Goal: Information Seeking & Learning: Learn about a topic

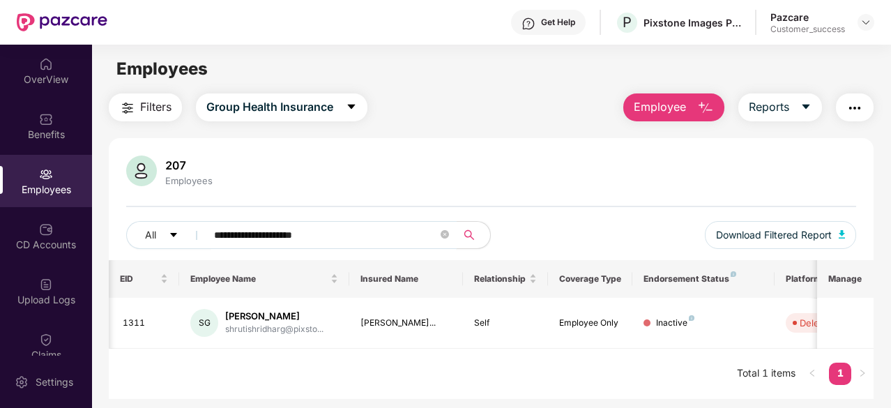
scroll to position [0, 139]
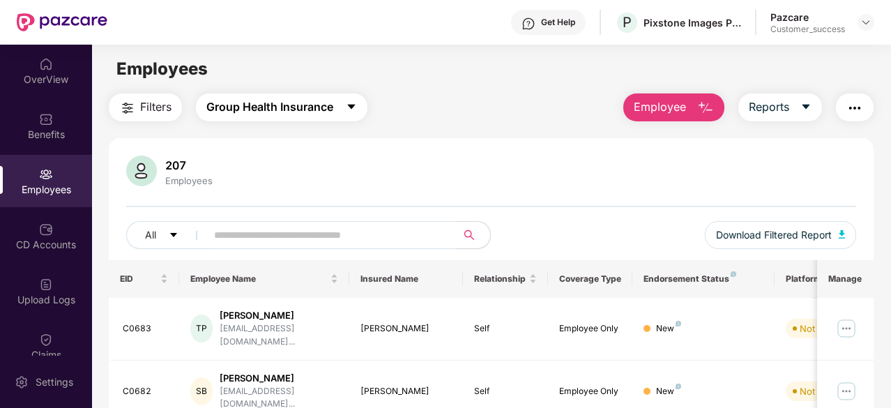
click at [245, 107] on span "Group Health Insurance" at bounding box center [269, 106] width 127 height 17
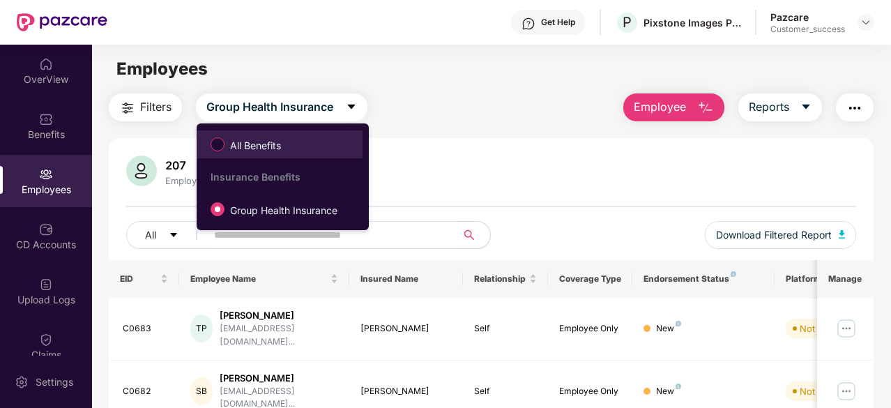
click at [251, 132] on label "All Benefits" at bounding box center [249, 144] width 90 height 24
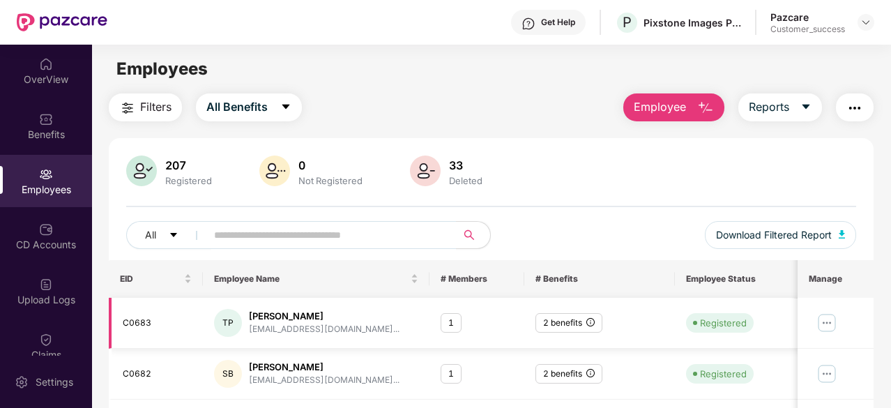
scroll to position [444, 0]
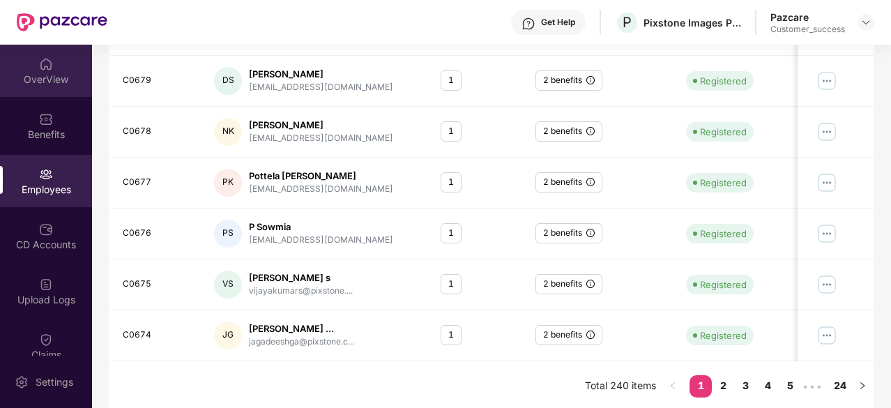
click at [61, 65] on div "OverView" at bounding box center [46, 71] width 92 height 52
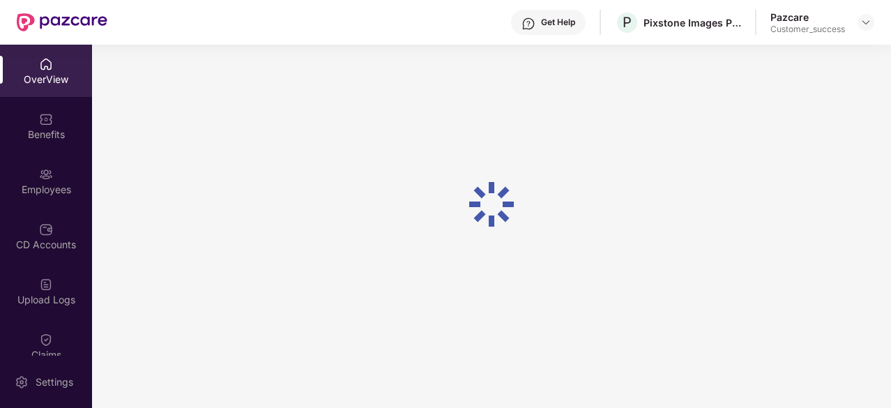
scroll to position [45, 0]
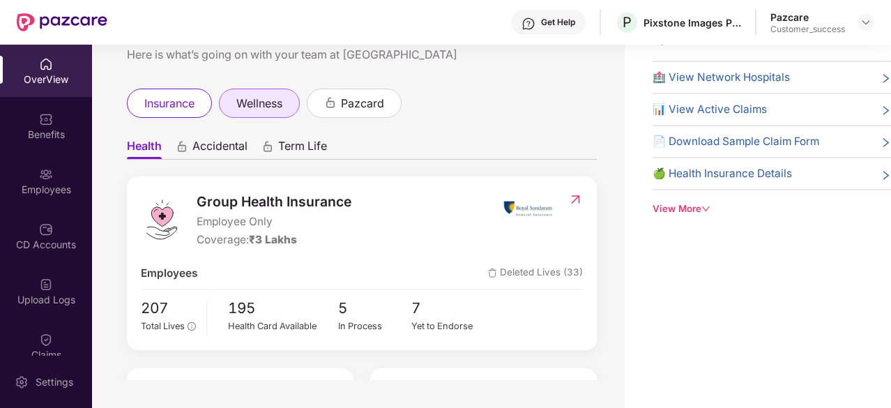
click at [271, 107] on span "wellness" at bounding box center [259, 103] width 46 height 17
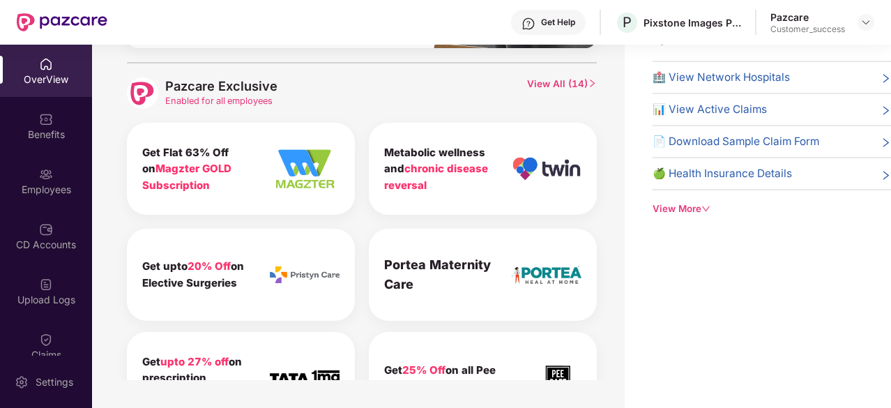
scroll to position [542, 0]
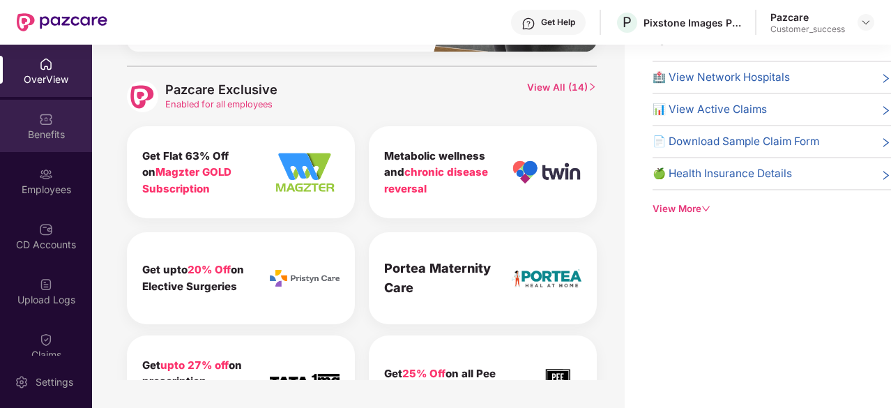
click at [39, 117] on img at bounding box center [46, 119] width 14 height 14
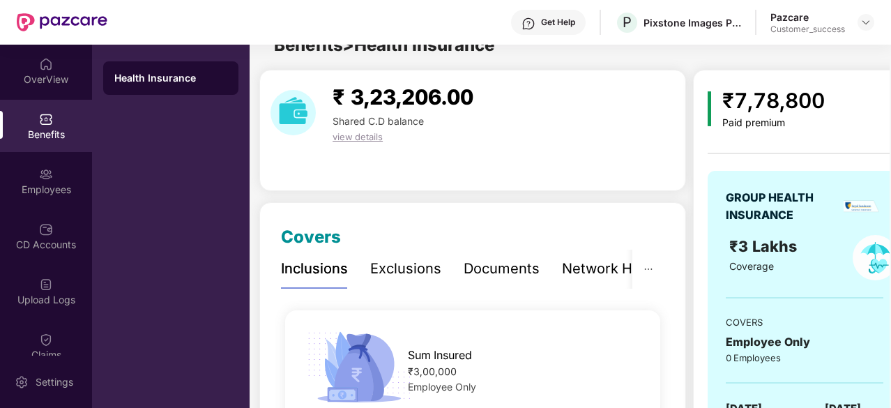
scroll to position [45, 0]
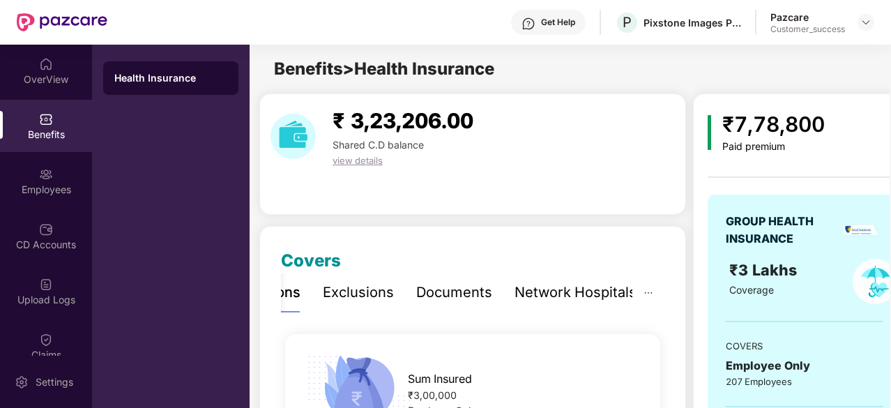
click at [364, 283] on div "Exclusions" at bounding box center [358, 293] width 71 height 22
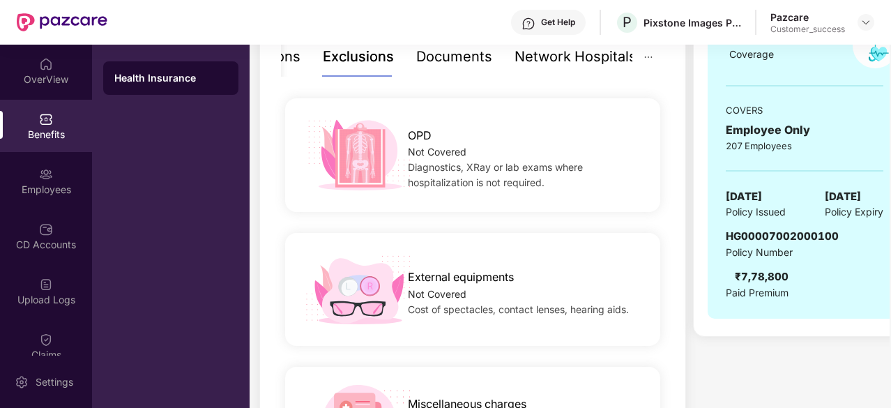
scroll to position [107, 0]
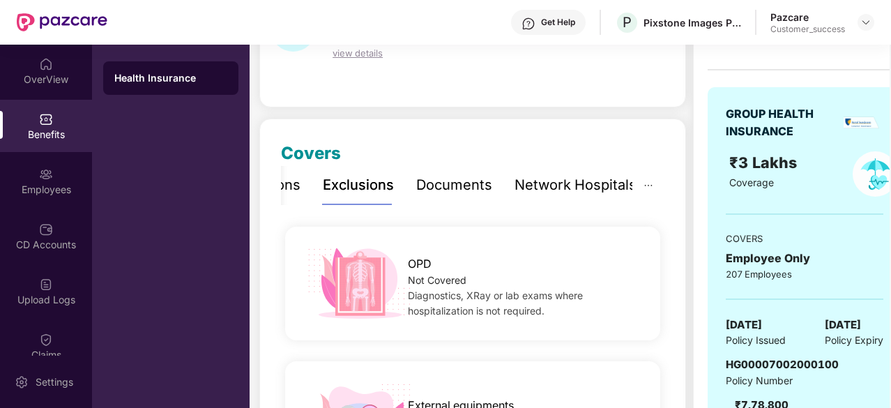
click at [454, 174] on div "Documents" at bounding box center [454, 185] width 76 height 22
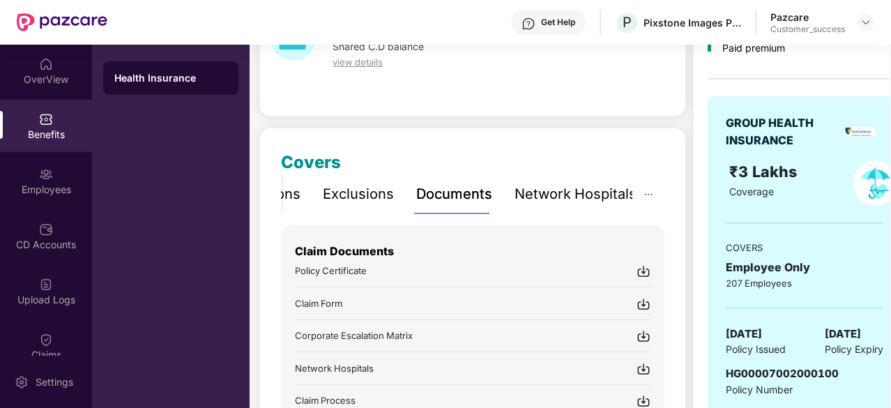
scroll to position [45, 0]
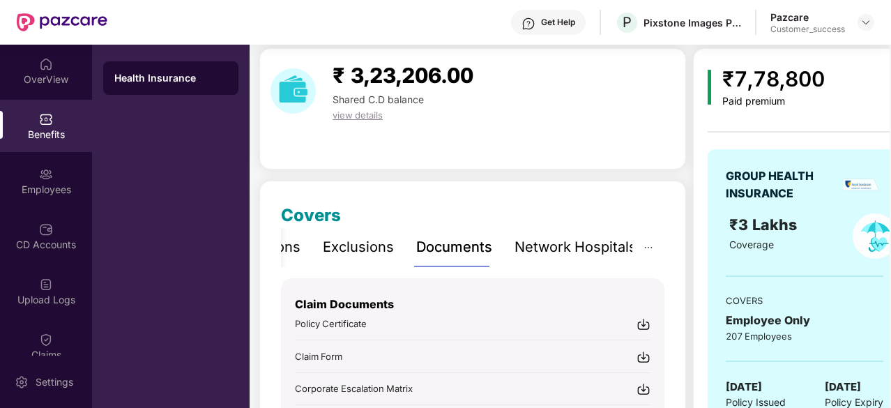
click at [552, 237] on div "Network Hospitals" at bounding box center [576, 247] width 122 height 22
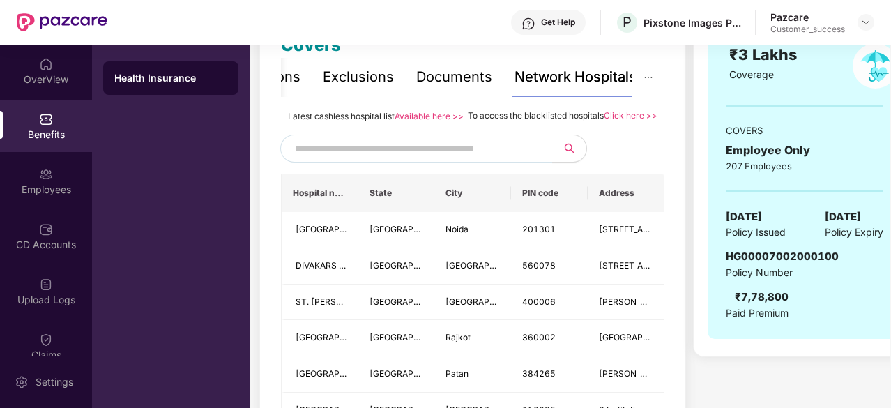
scroll to position [0, 0]
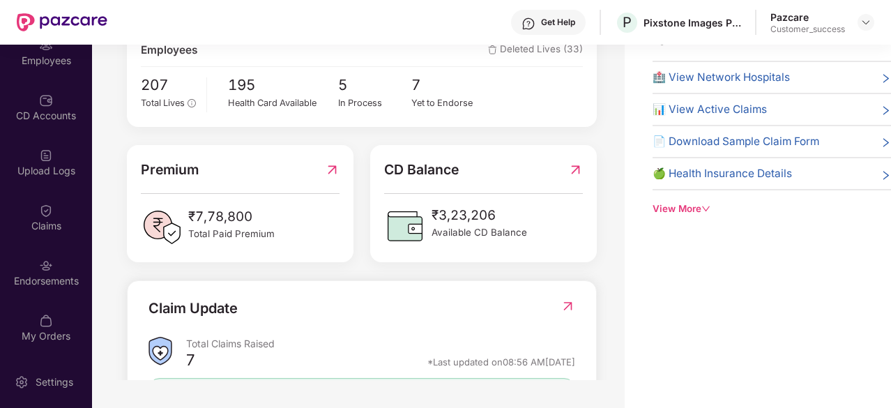
scroll to position [227, 0]
